Goal: Transaction & Acquisition: Subscribe to service/newsletter

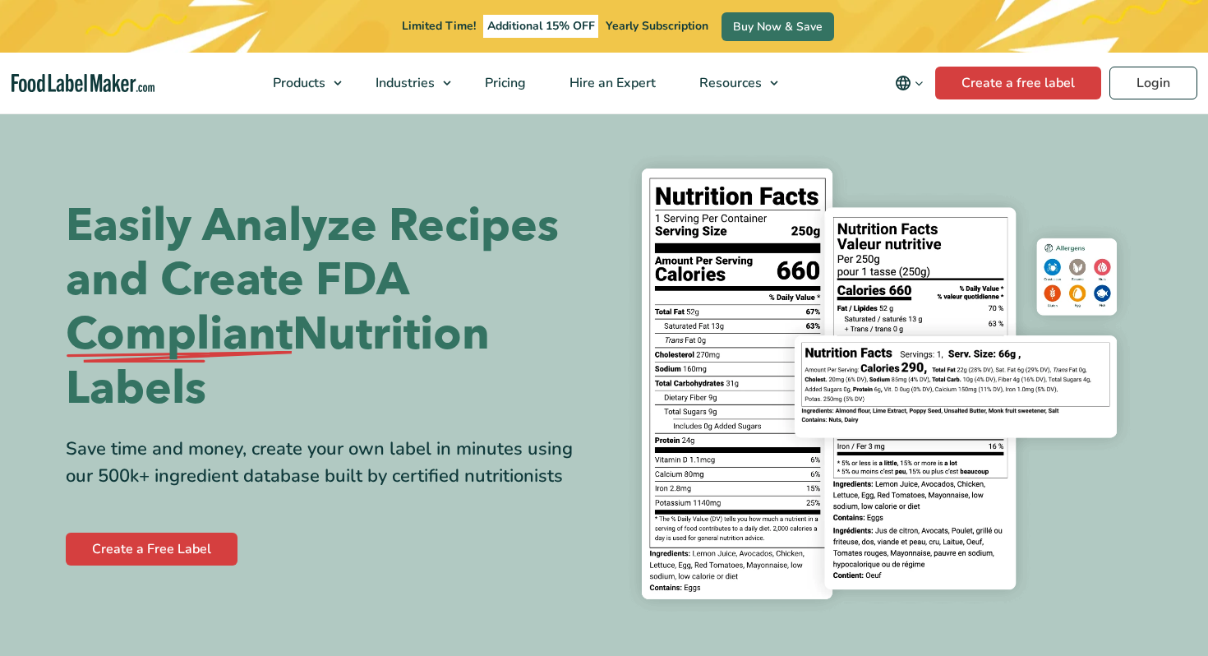
scroll to position [8, 0]
click at [496, 81] on span "Pricing" at bounding box center [504, 83] width 48 height 18
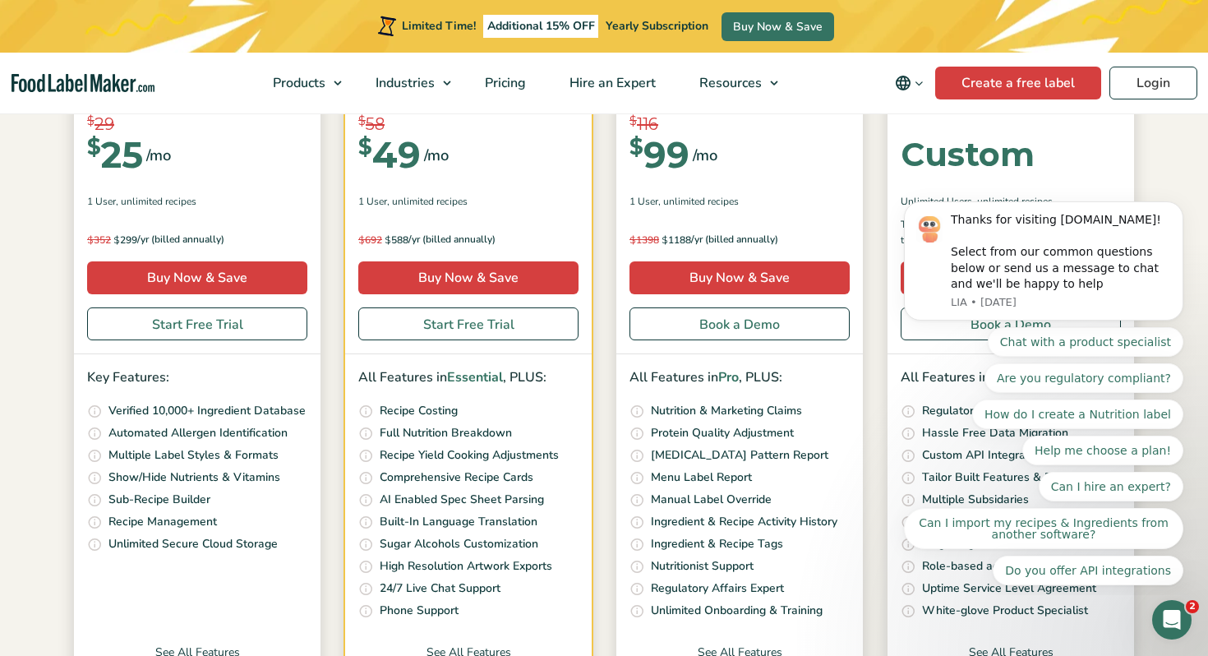
scroll to position [341, 0]
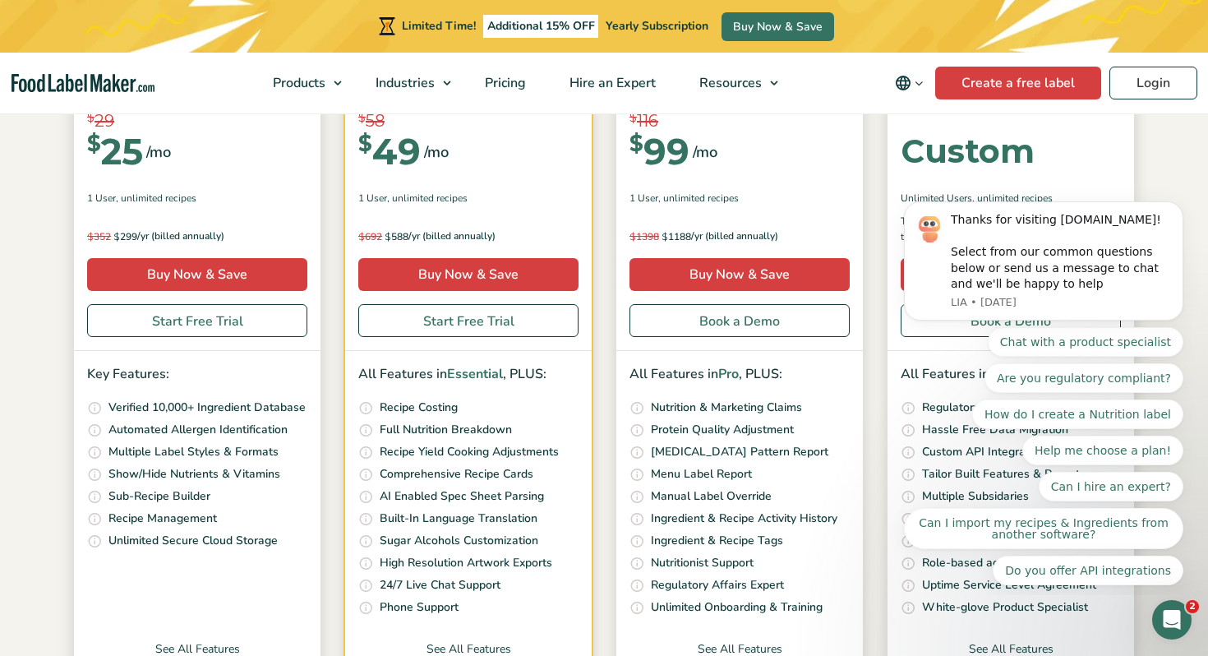
click at [446, 222] on div "$ 692 $ 588 /yr (billed annually) Save $ 600 per year" at bounding box center [468, 229] width 220 height 31
click at [469, 467] on p "Comprehensive Recipe Cards" at bounding box center [457, 474] width 154 height 18
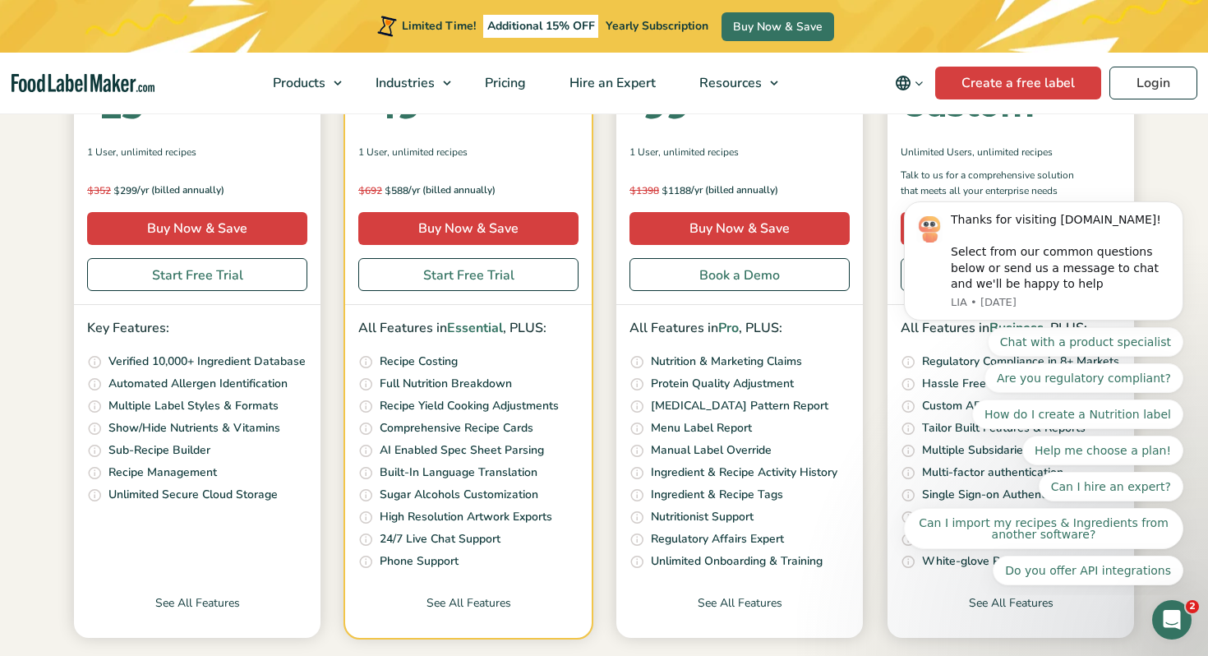
scroll to position [390, 0]
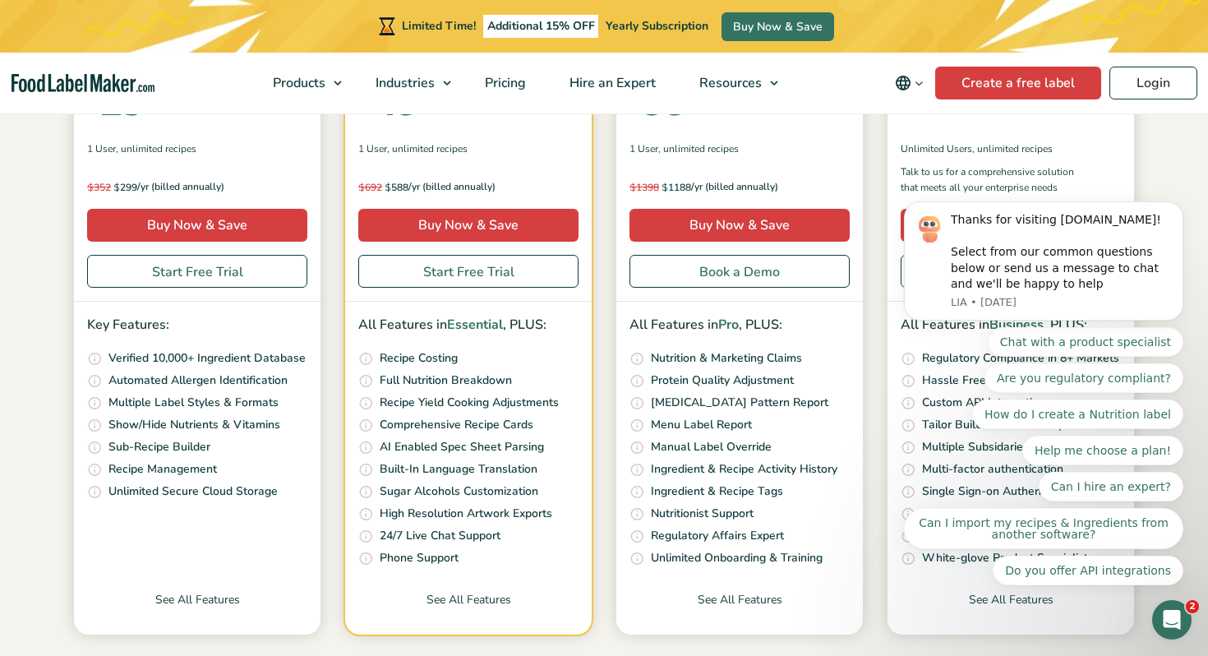
click at [469, 467] on p "Built-In Language Translation" at bounding box center [459, 469] width 158 height 18
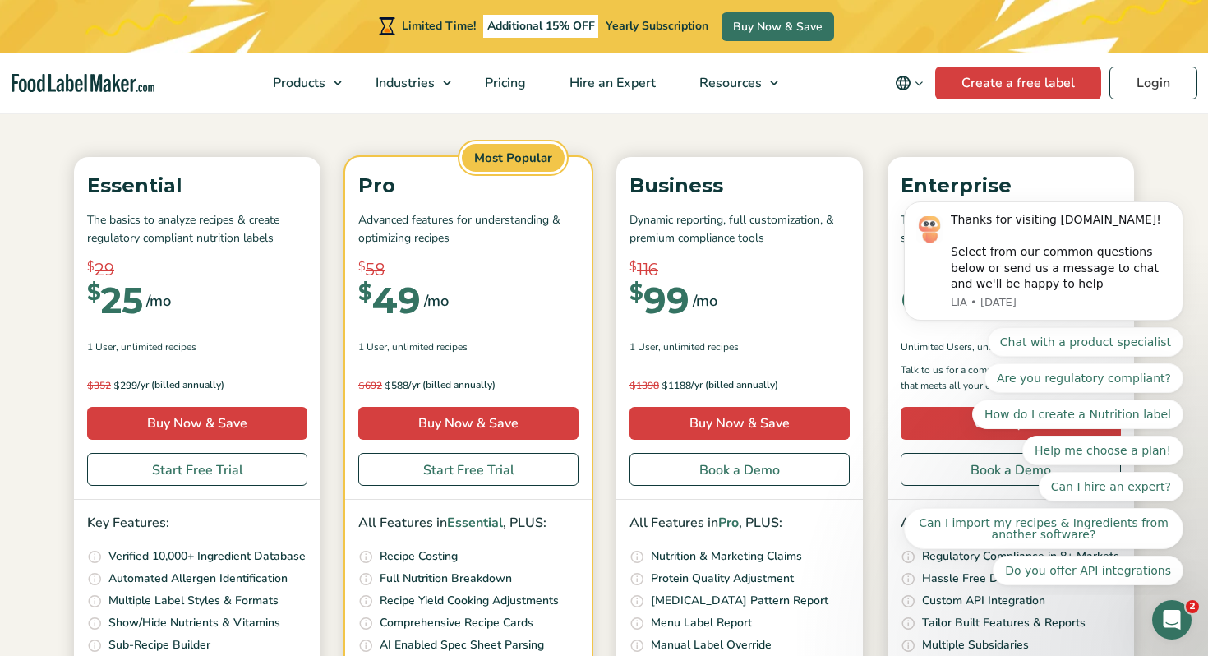
scroll to position [0, 0]
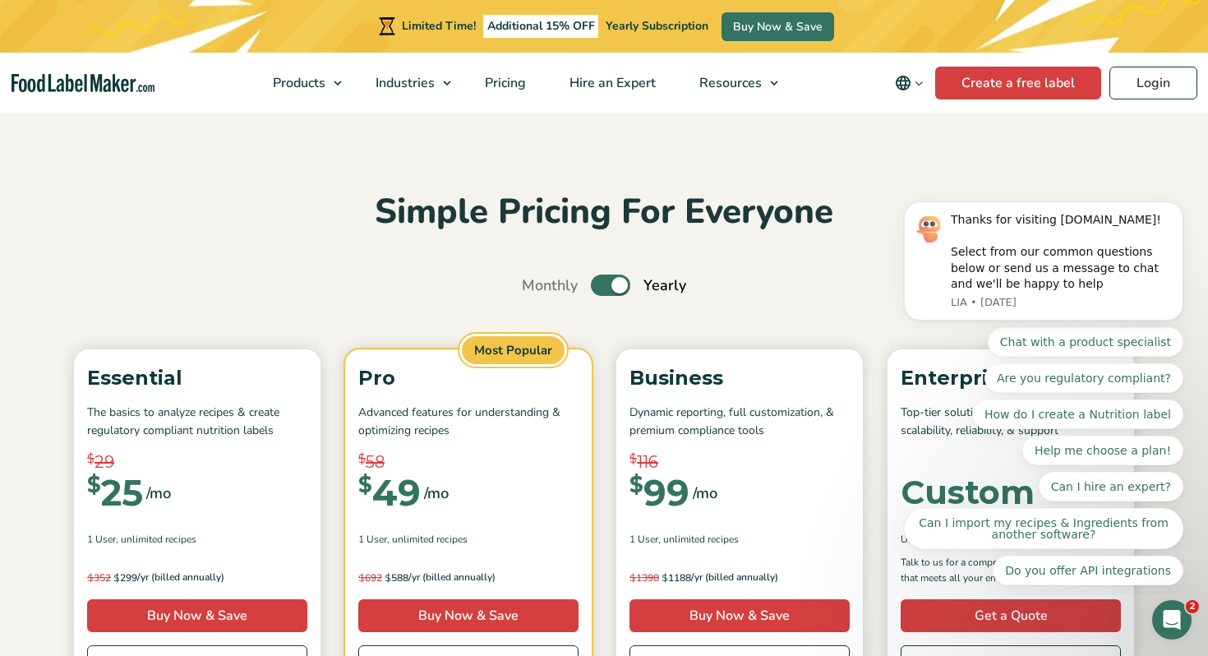
click at [469, 467] on del "$ 58" at bounding box center [468, 462] width 220 height 25
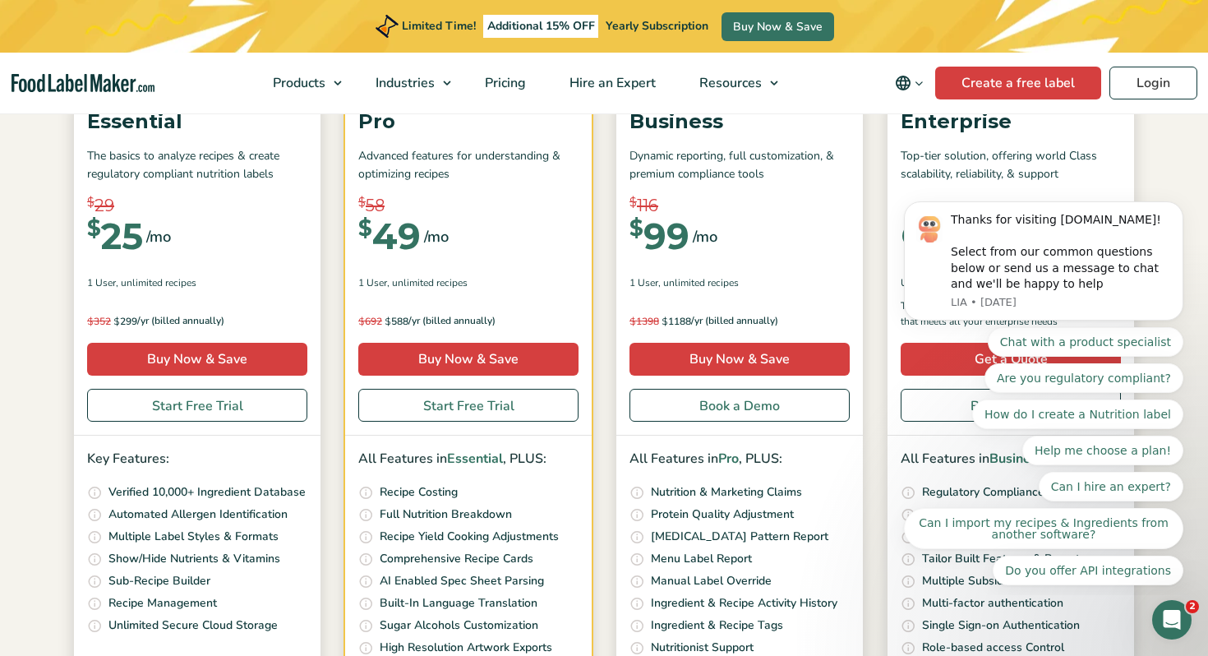
scroll to position [288, 0]
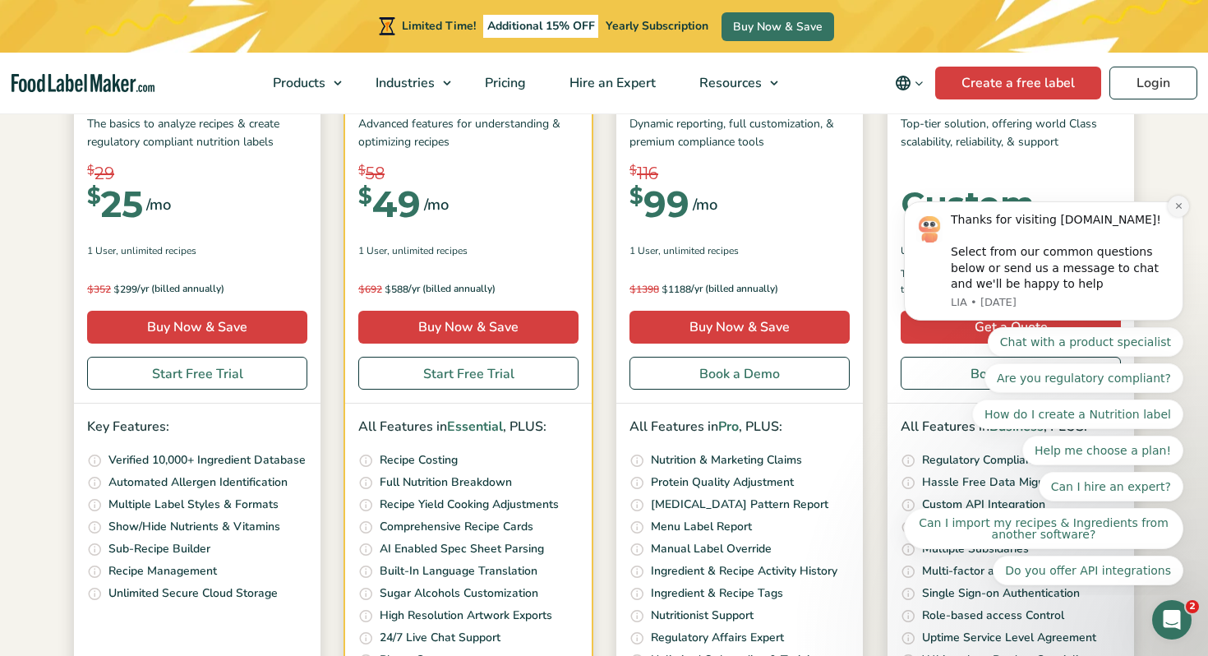
click at [1181, 210] on icon "Dismiss notification" at bounding box center [1178, 205] width 9 height 9
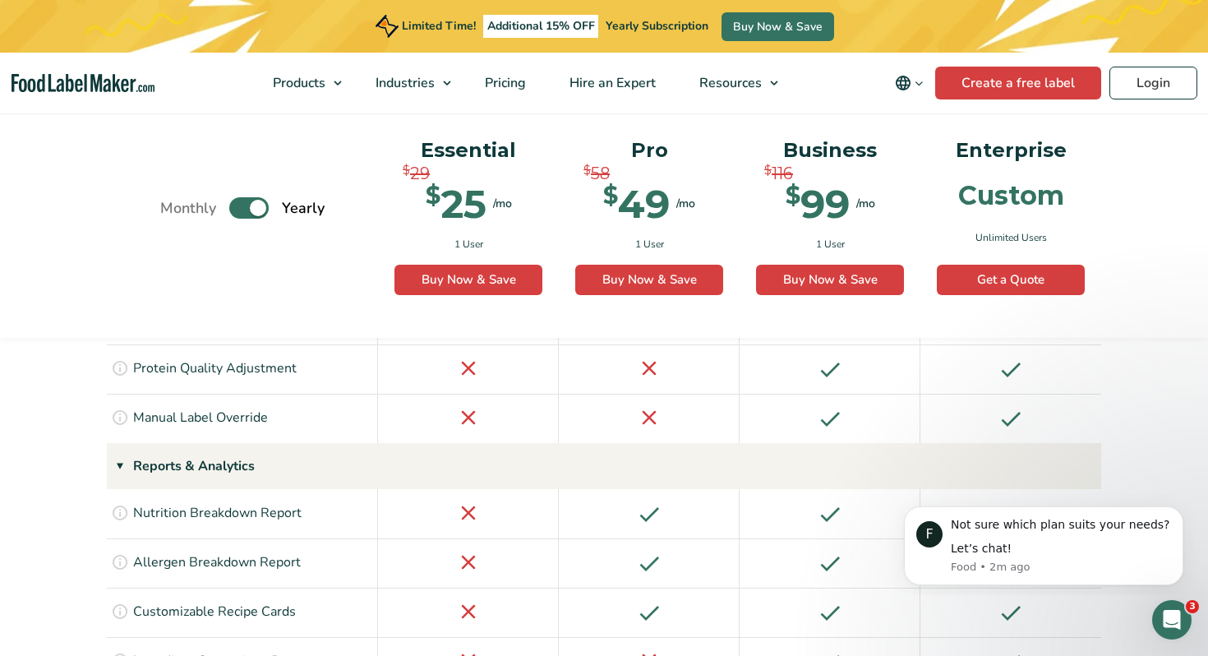
scroll to position [2073, 0]
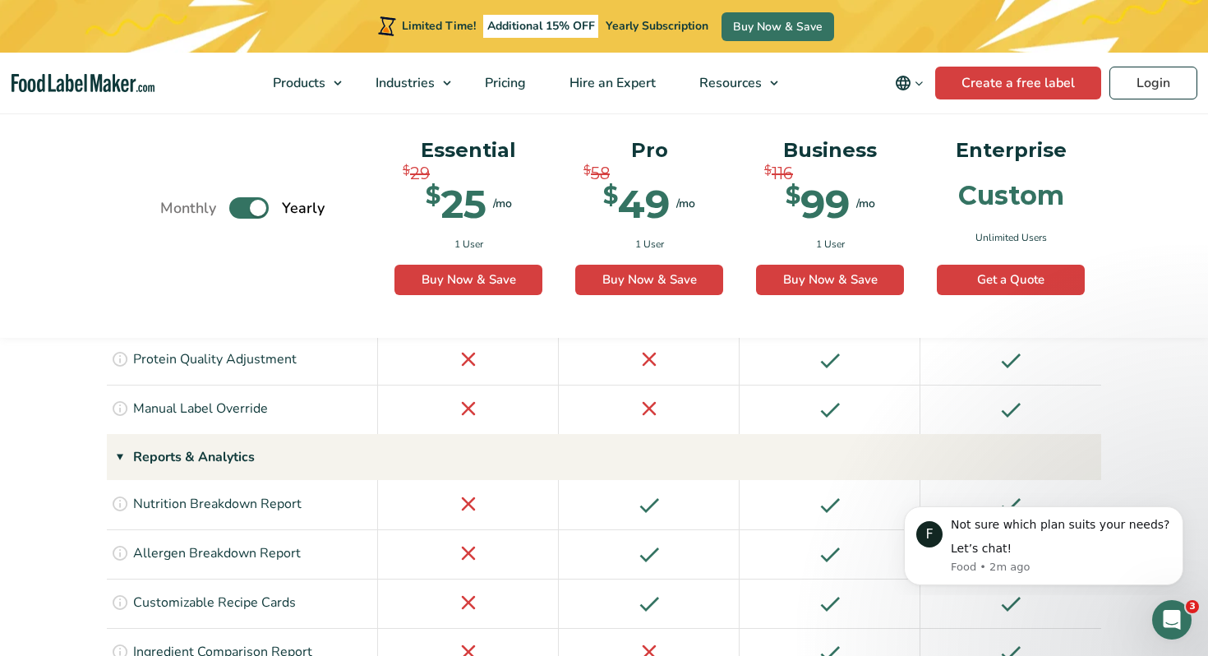
click at [678, 480] on div at bounding box center [649, 504] width 181 height 49
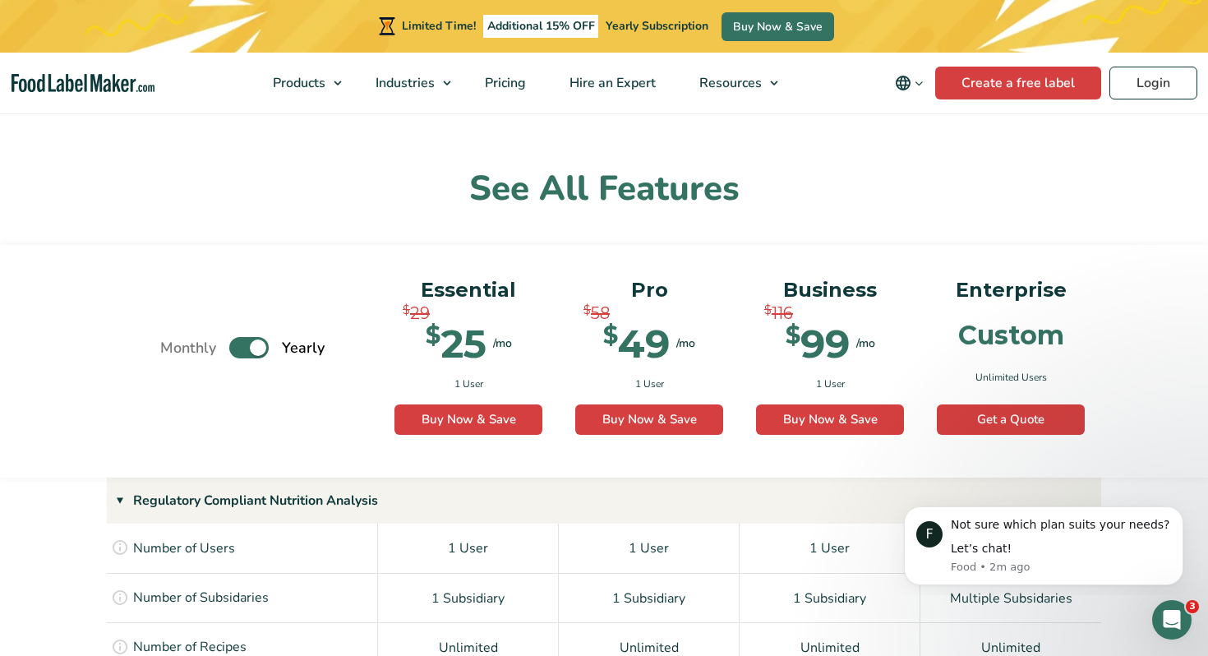
scroll to position [0, 0]
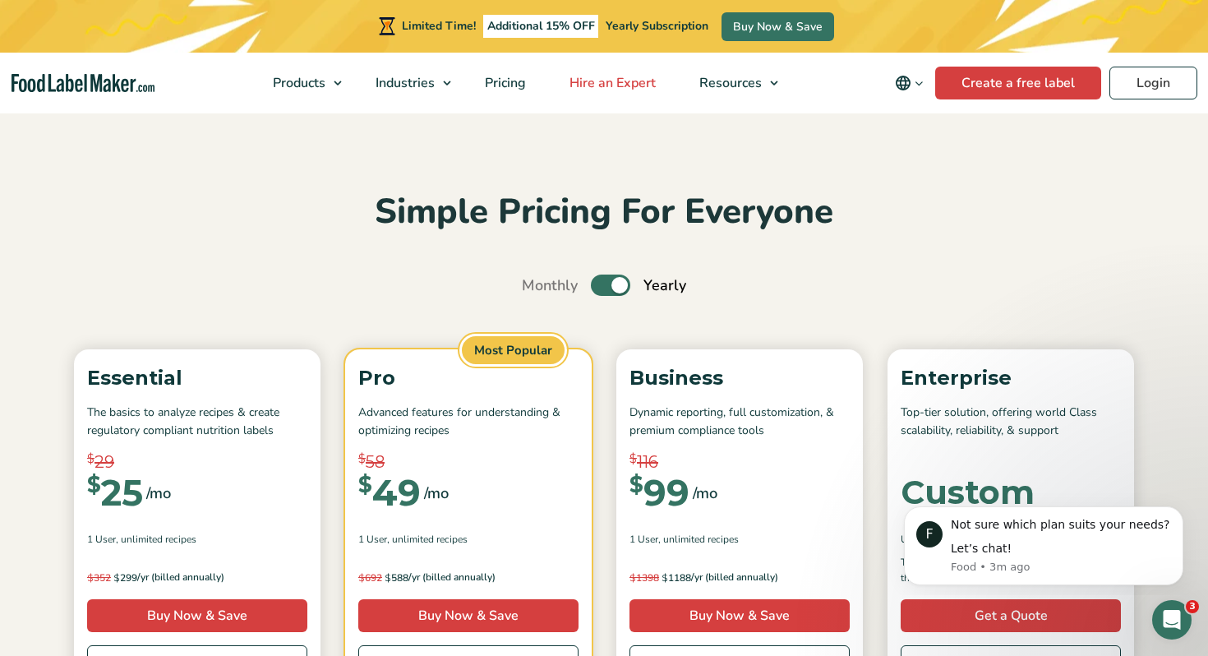
click at [614, 79] on span "Hire an Expert" at bounding box center [611, 83] width 93 height 18
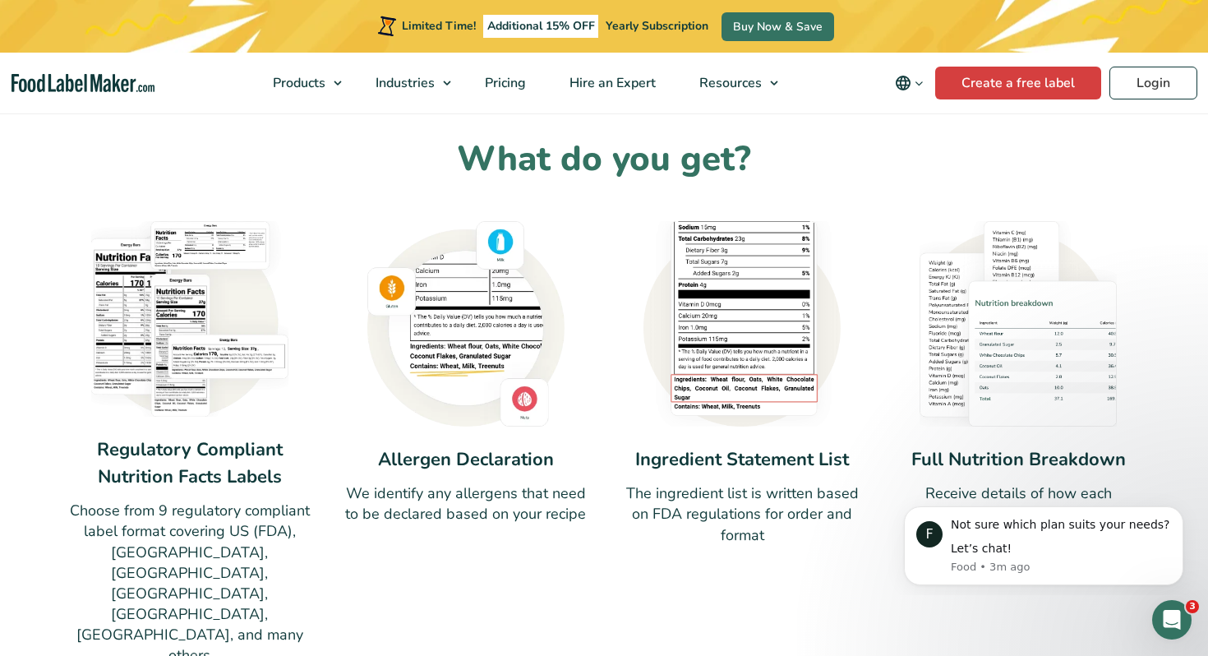
scroll to position [1100, 0]
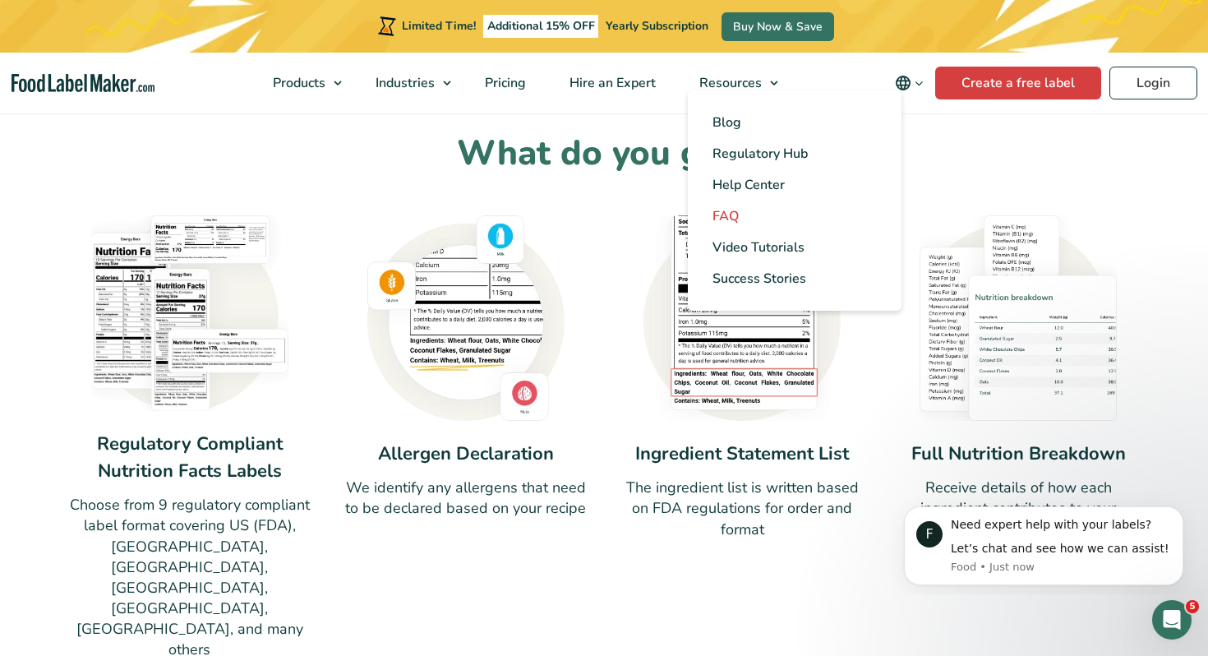
click at [721, 217] on span "FAQ" at bounding box center [726, 216] width 26 height 18
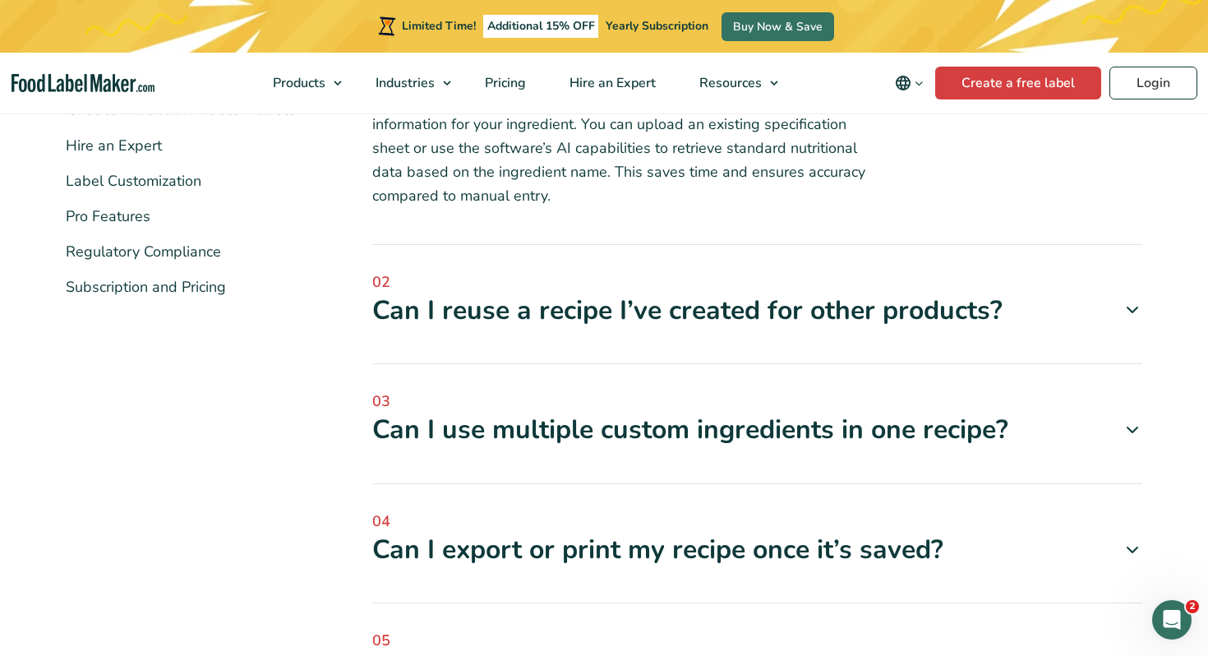
scroll to position [408, 0]
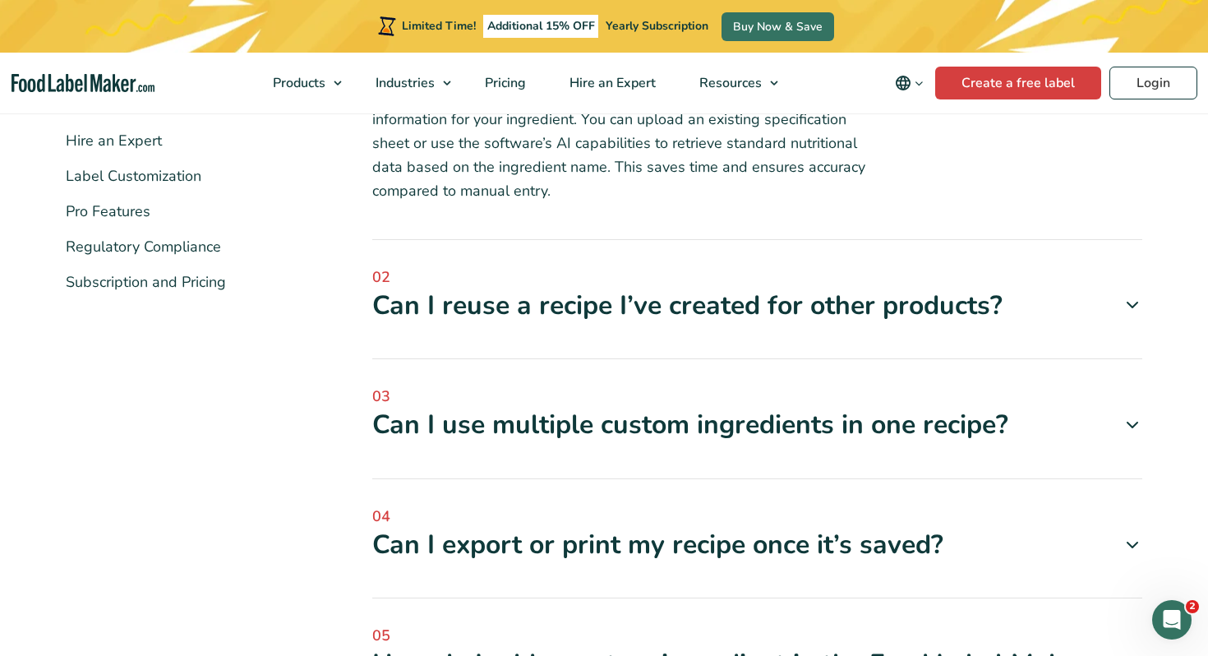
click at [513, 323] on div "02 Can I reuse a recipe I’ve created for other products? Yes, once you’ve creat…" at bounding box center [757, 313] width 771 height 94
click at [502, 300] on div "Can I reuse a recipe I’ve created for other products?" at bounding box center [757, 305] width 771 height 35
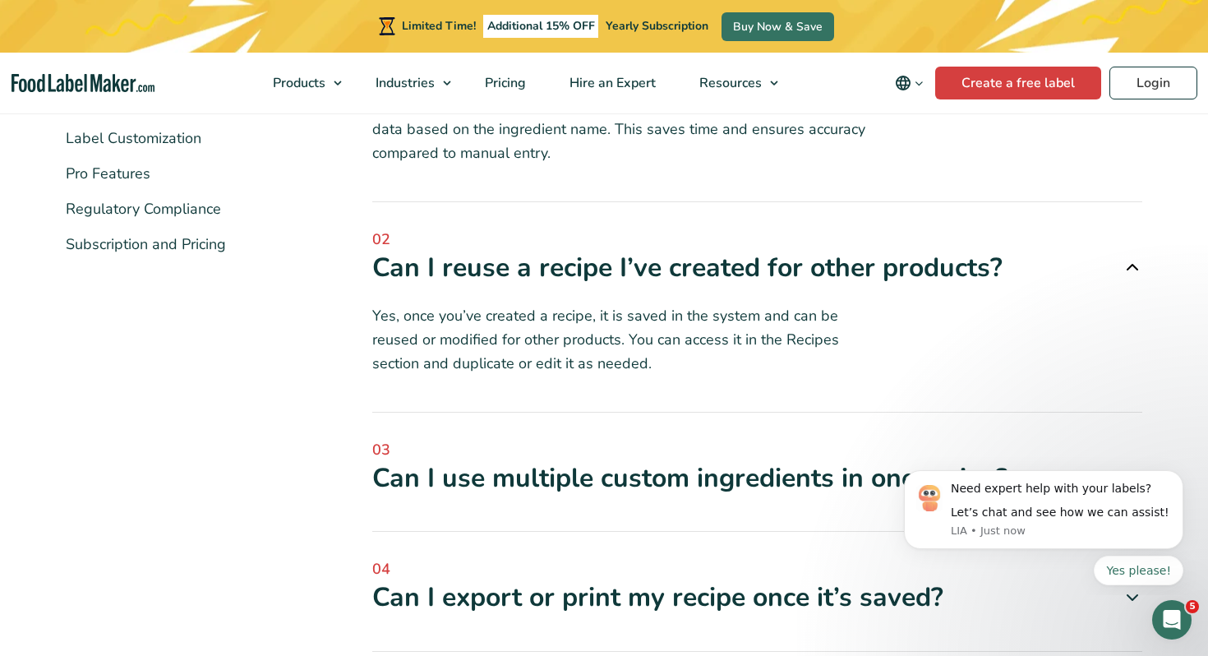
scroll to position [0, 0]
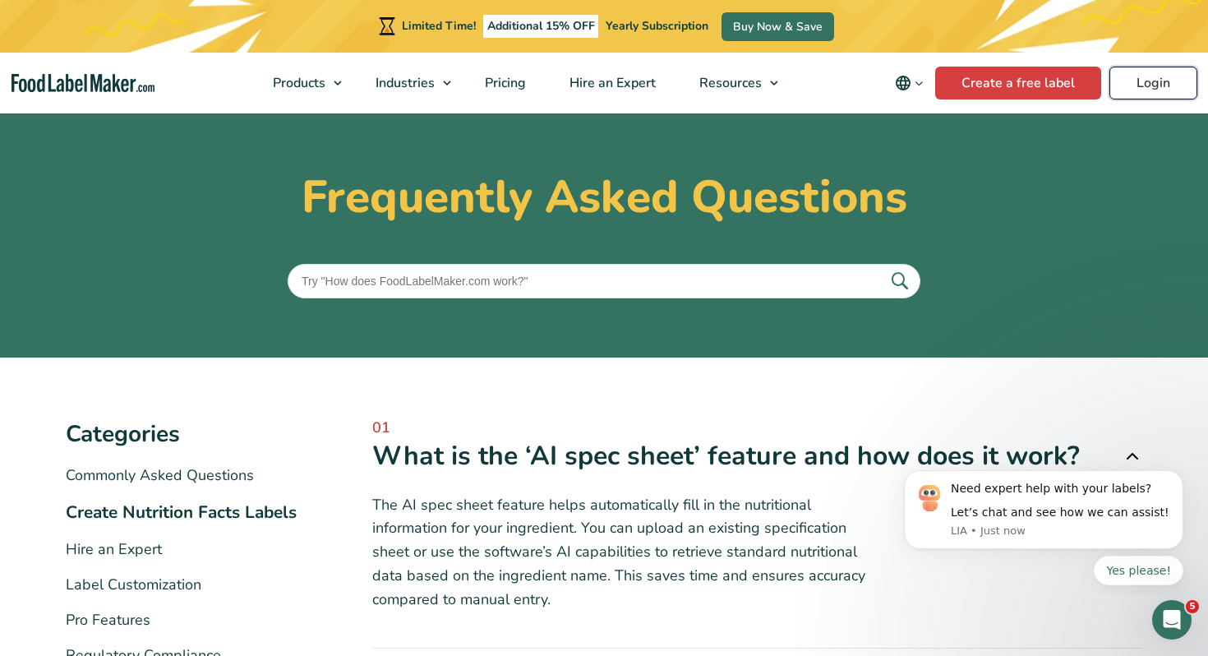
click at [1169, 85] on link "Login" at bounding box center [1153, 83] width 88 height 33
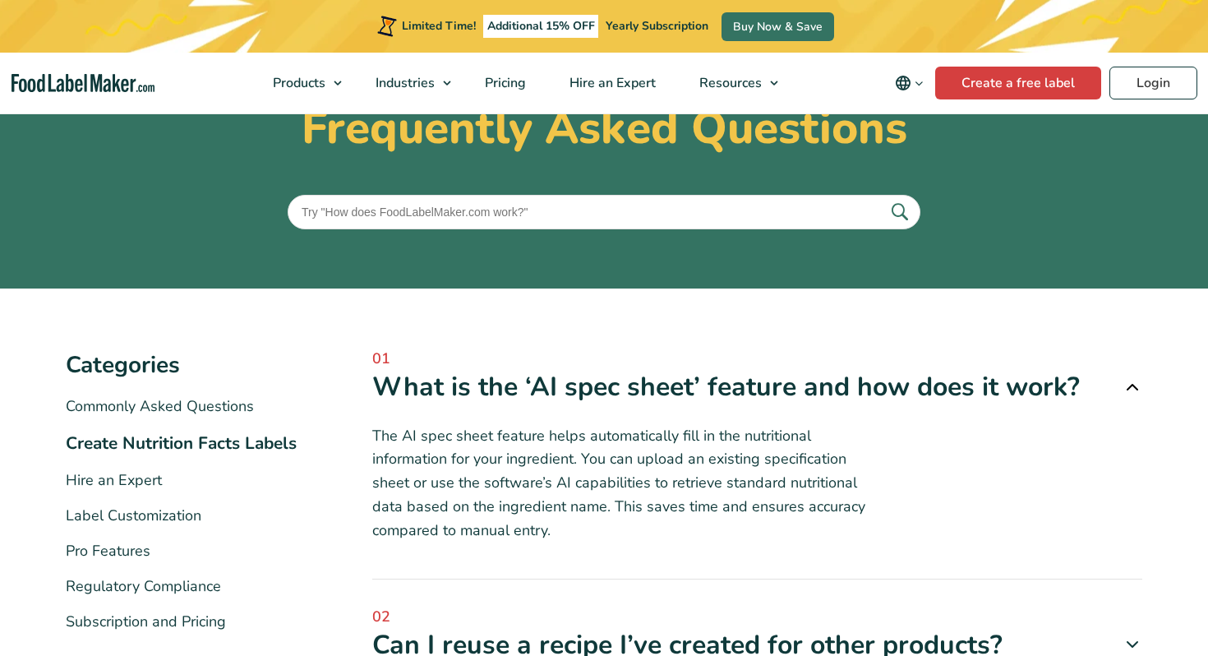
scroll to position [70, 0]
click at [520, 76] on span "Pricing" at bounding box center [504, 83] width 48 height 18
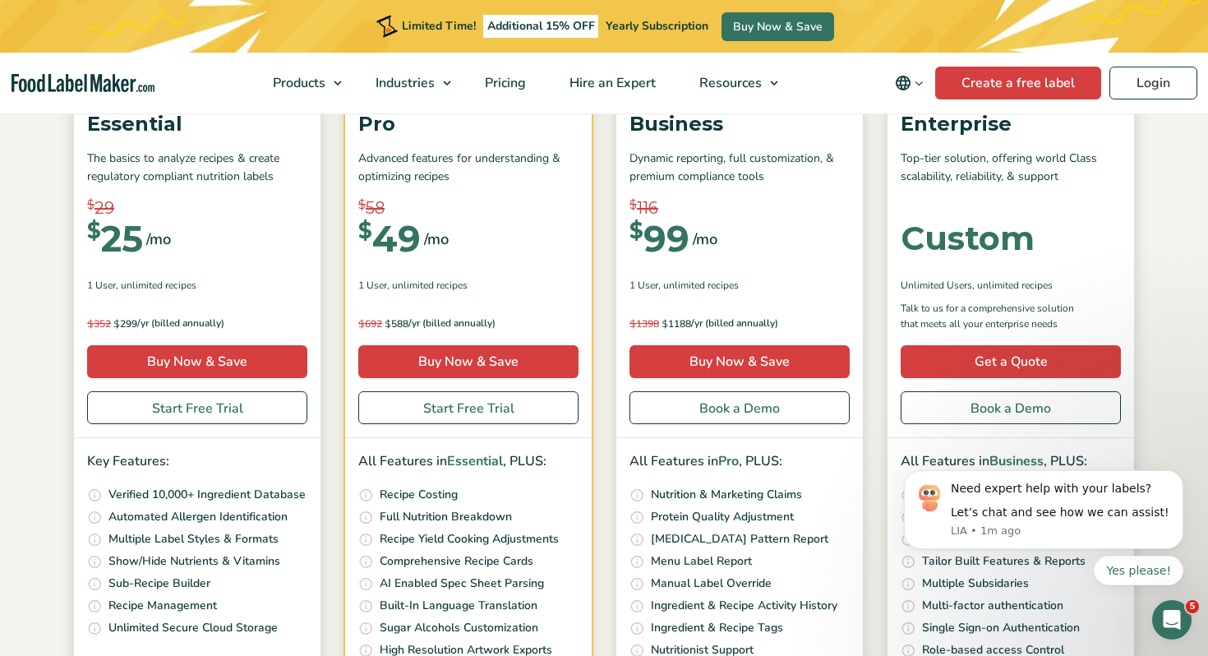
scroll to position [256, 0]
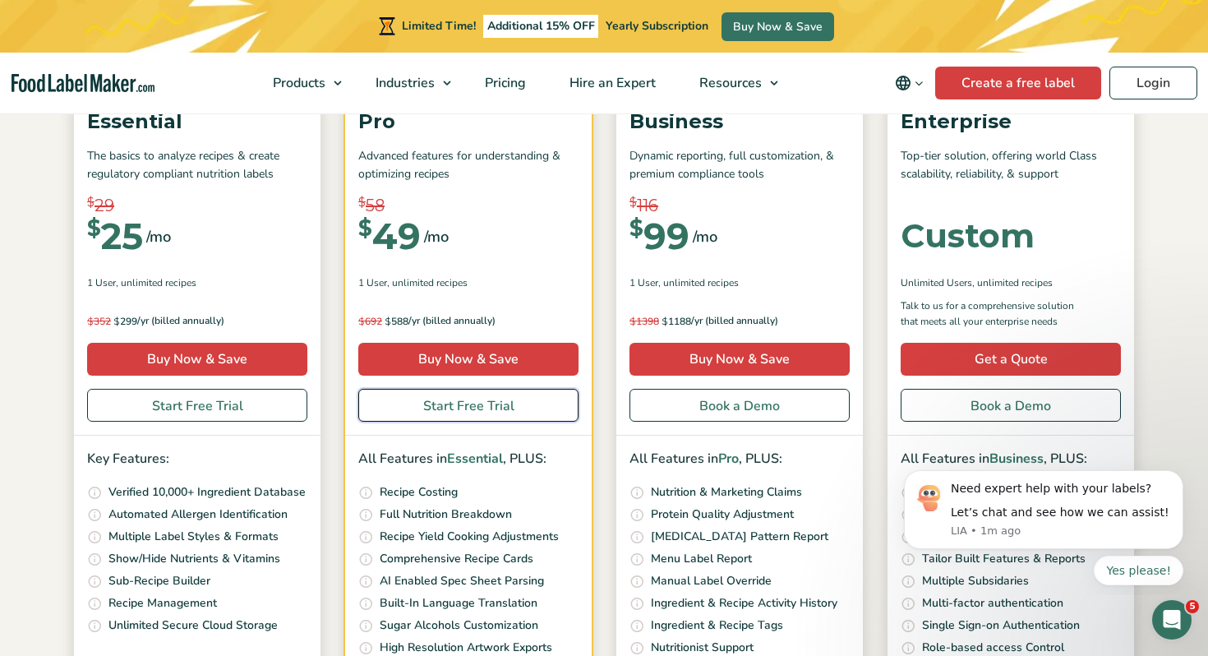
click at [451, 411] on link "Start Free Trial" at bounding box center [468, 405] width 220 height 33
